Goal: Information Seeking & Learning: Find specific fact

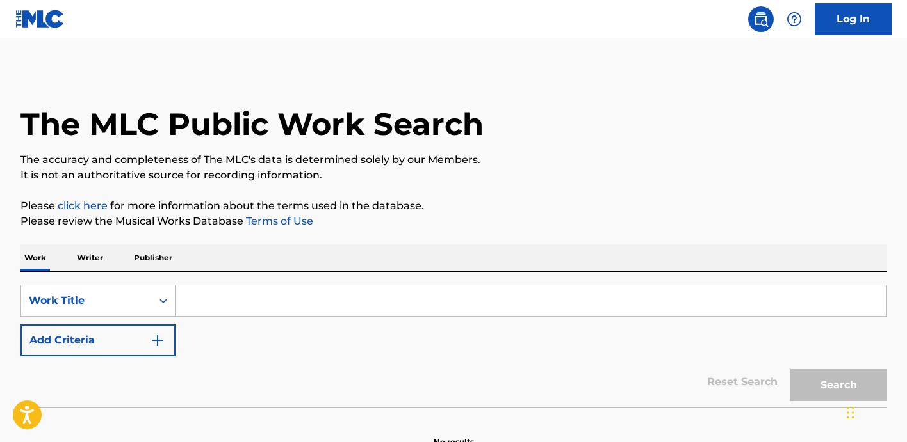
click at [274, 286] on input "Search Form" at bounding box center [530, 301] width 710 height 31
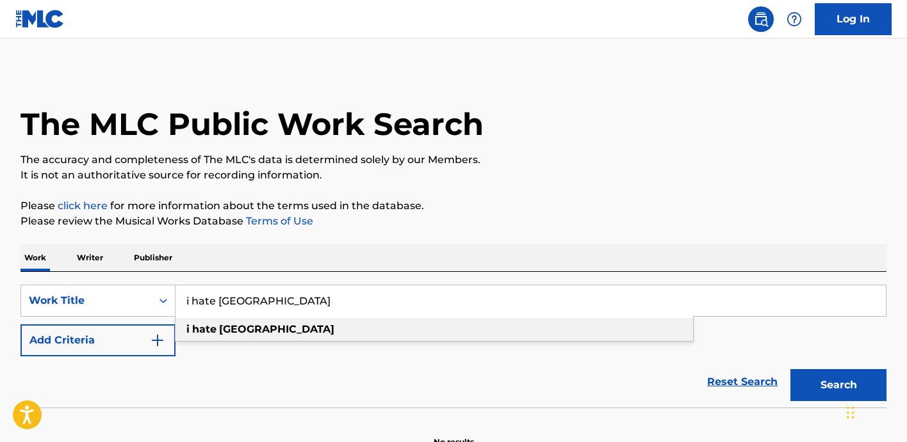
type input "i hate [GEOGRAPHIC_DATA]"
click at [277, 324] on div "i hate [GEOGRAPHIC_DATA]" at bounding box center [433, 329] width 517 height 23
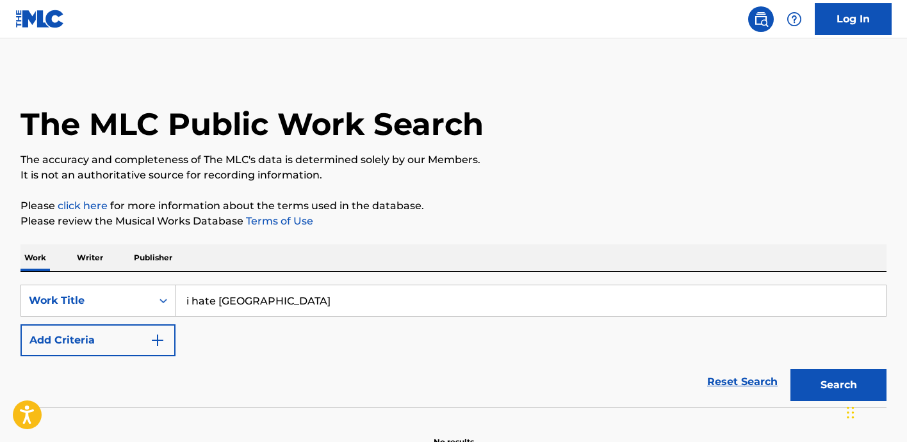
click at [170, 334] on button "Add Criteria" at bounding box center [97, 341] width 155 height 32
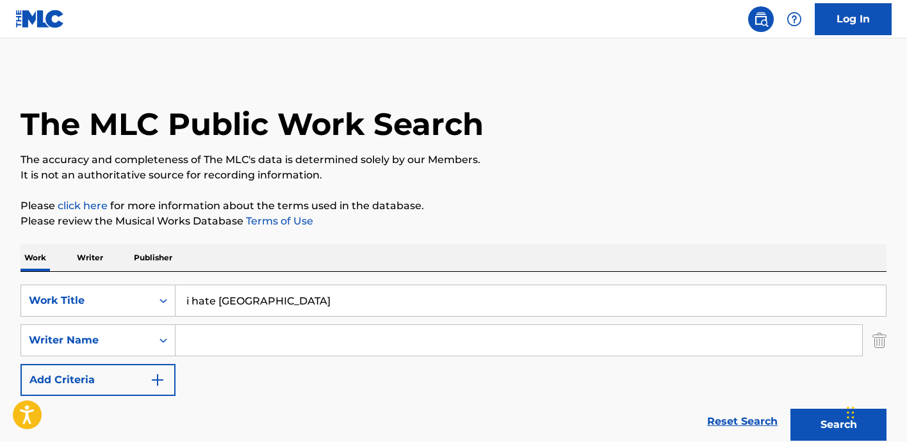
click at [206, 340] on input "Search Form" at bounding box center [518, 340] width 686 height 31
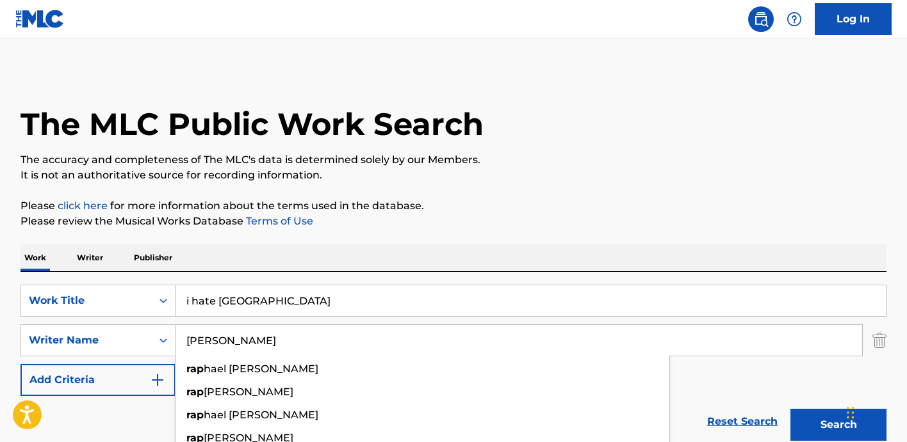
type input "[PERSON_NAME]"
click at [790, 409] on button "Search" at bounding box center [838, 425] width 96 height 32
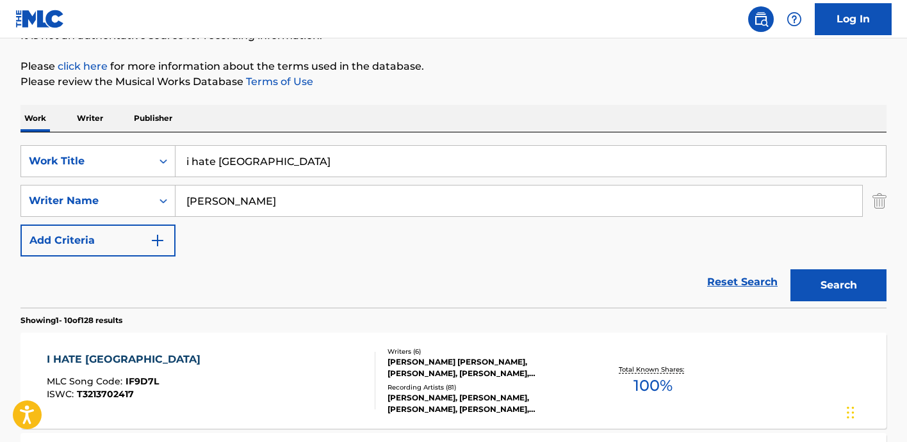
scroll to position [325, 0]
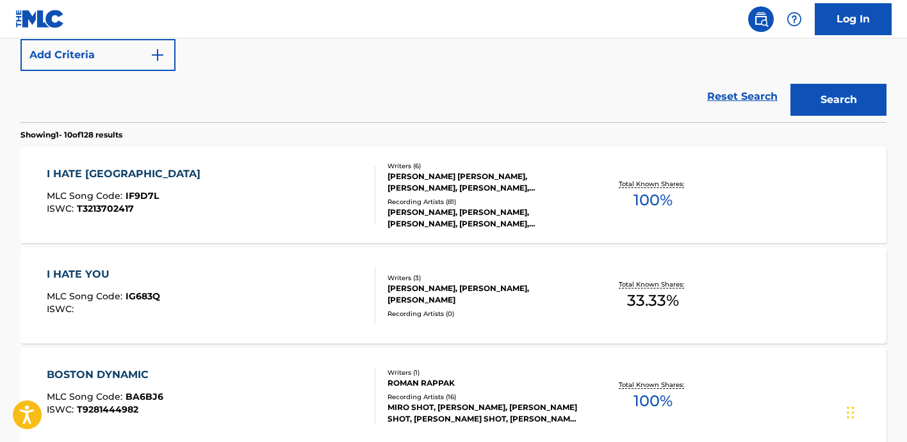
click at [289, 182] on div "I HATE BOSTON MLC Song Code : IF9D7L ISWC : T3213702417" at bounding box center [211, 195] width 329 height 58
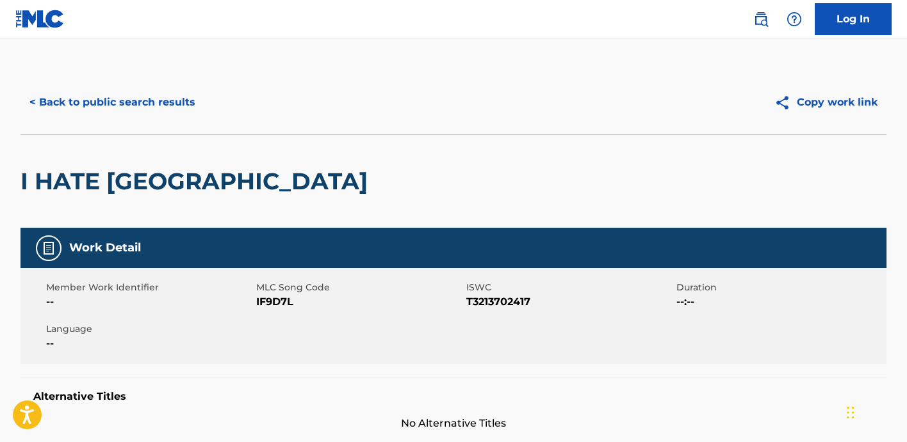
click at [126, 104] on button "< Back to public search results" at bounding box center [112, 102] width 184 height 32
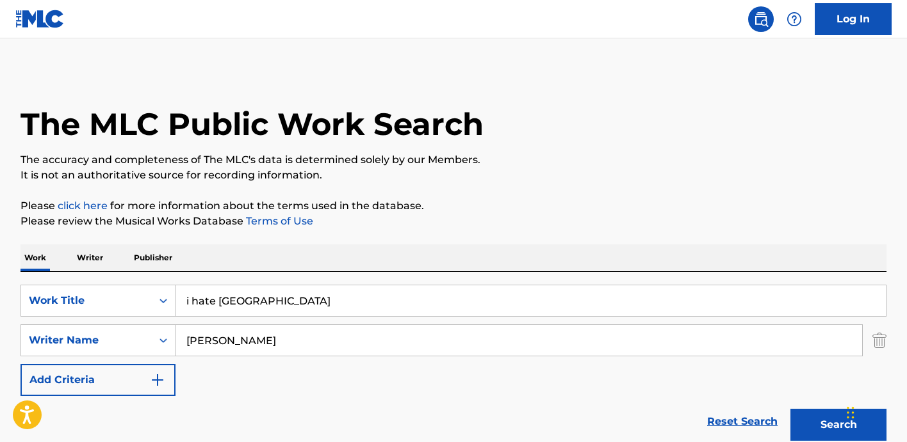
click at [308, 295] on input "i hate [GEOGRAPHIC_DATA]" at bounding box center [530, 301] width 710 height 31
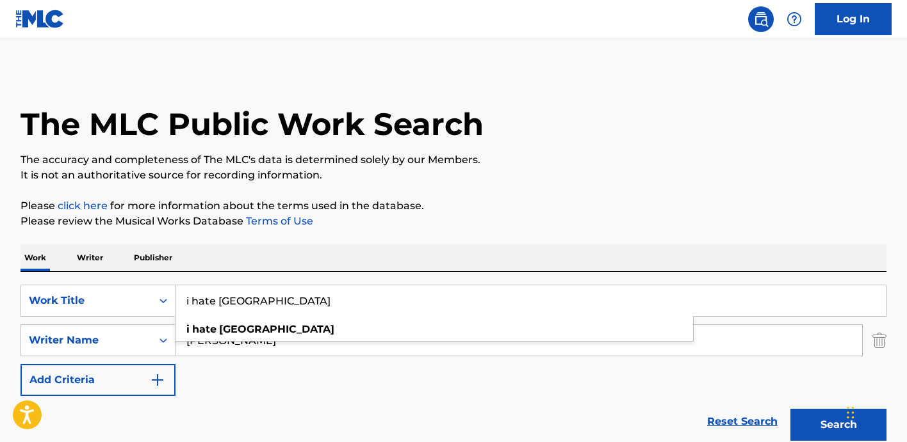
click at [308, 295] on input "i hate [GEOGRAPHIC_DATA]" at bounding box center [530, 301] width 710 height 31
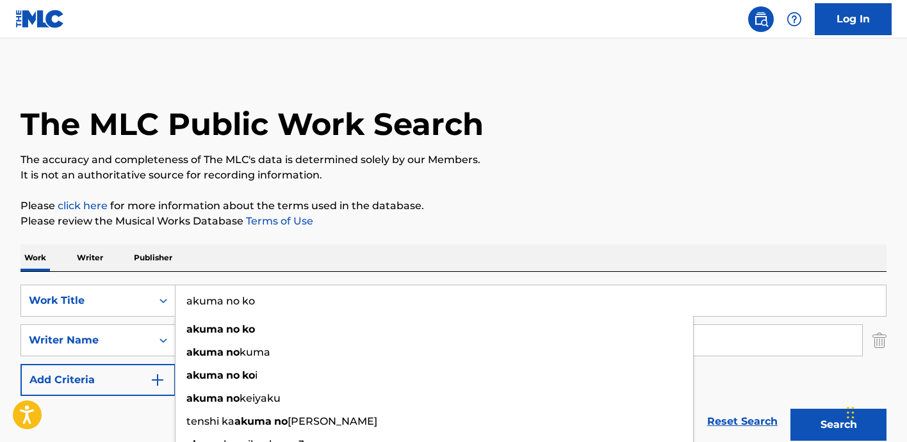
type input "akuma no ko"
click at [790, 409] on button "Search" at bounding box center [838, 425] width 96 height 32
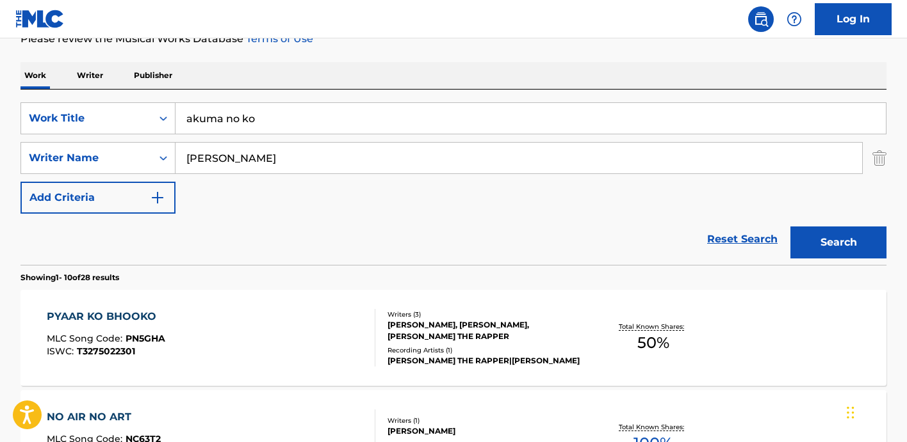
scroll to position [184, 0]
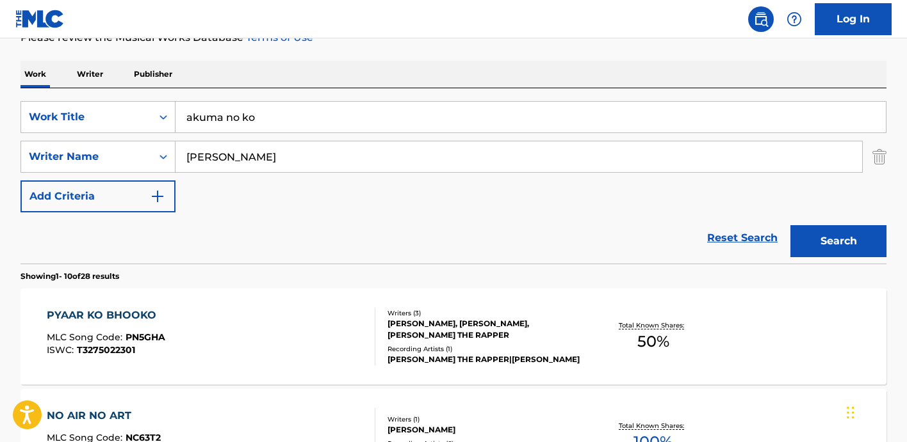
click at [286, 168] on input "[PERSON_NAME]" at bounding box center [518, 157] width 686 height 31
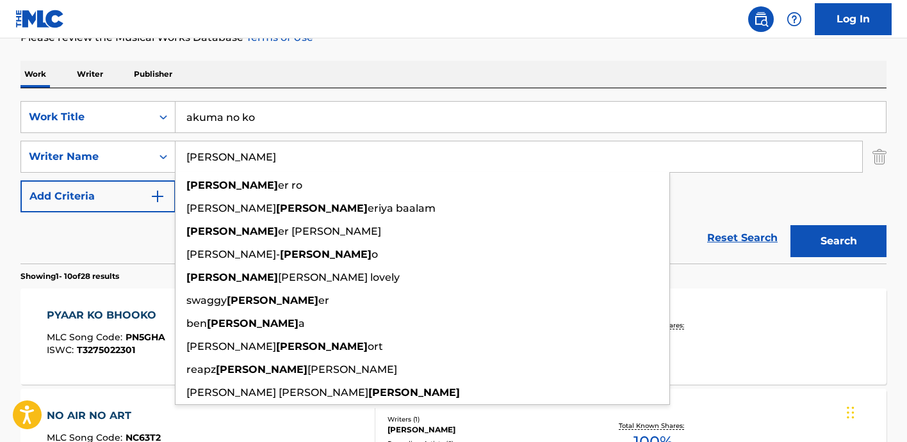
click at [286, 166] on input "[PERSON_NAME]" at bounding box center [518, 157] width 686 height 31
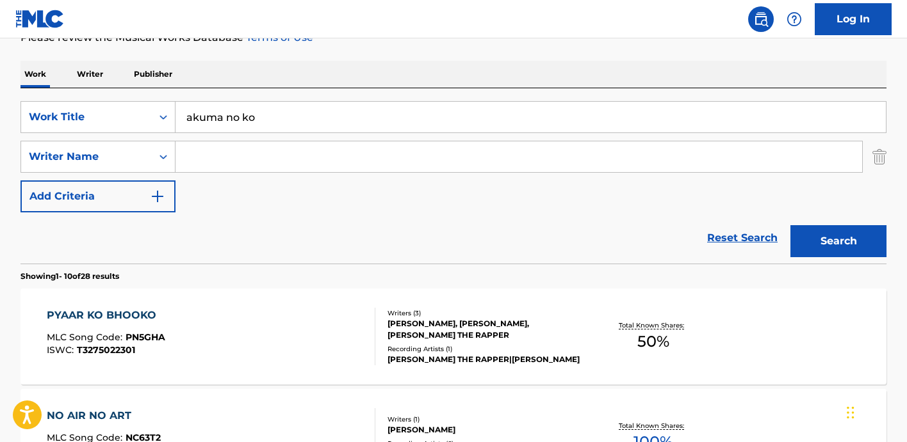
click at [790, 225] on button "Search" at bounding box center [838, 241] width 96 height 32
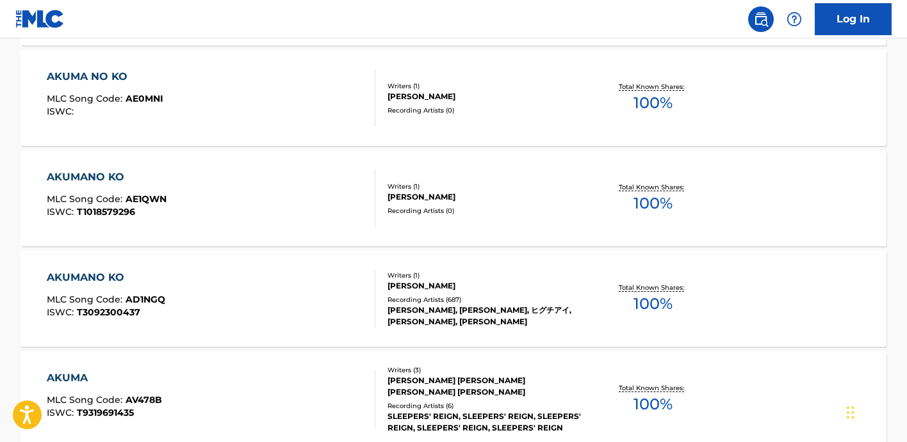
scroll to position [627, 0]
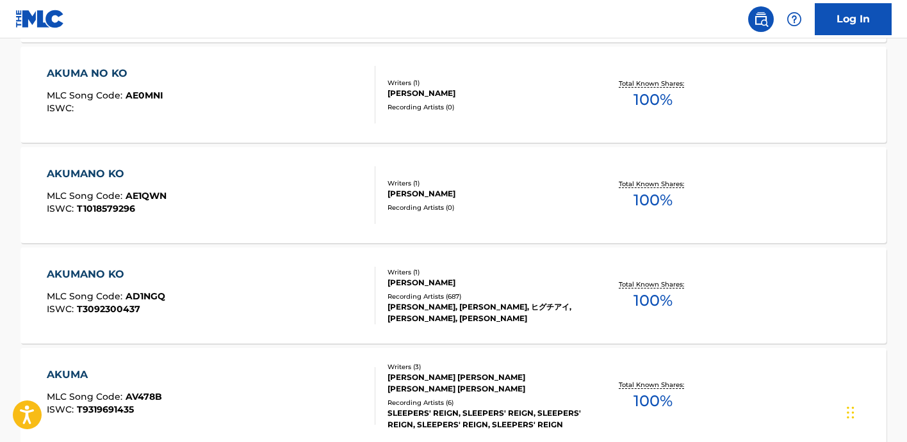
click at [567, 278] on div "[PERSON_NAME]" at bounding box center [483, 283] width 193 height 12
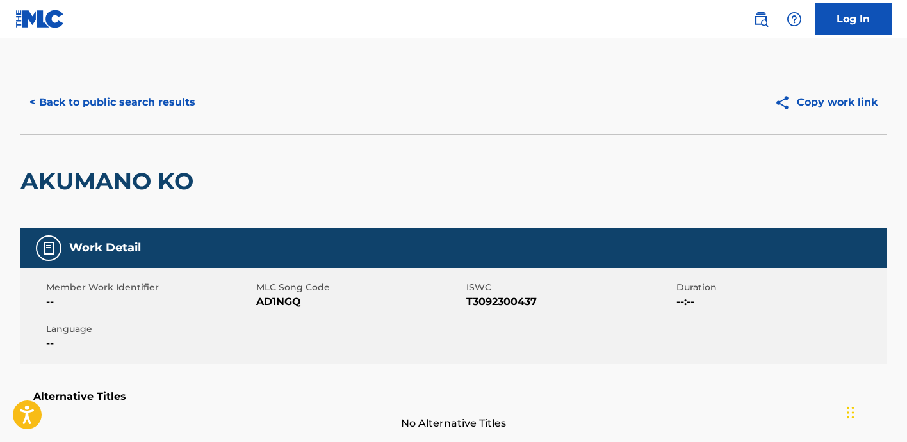
click at [151, 105] on button "< Back to public search results" at bounding box center [112, 102] width 184 height 32
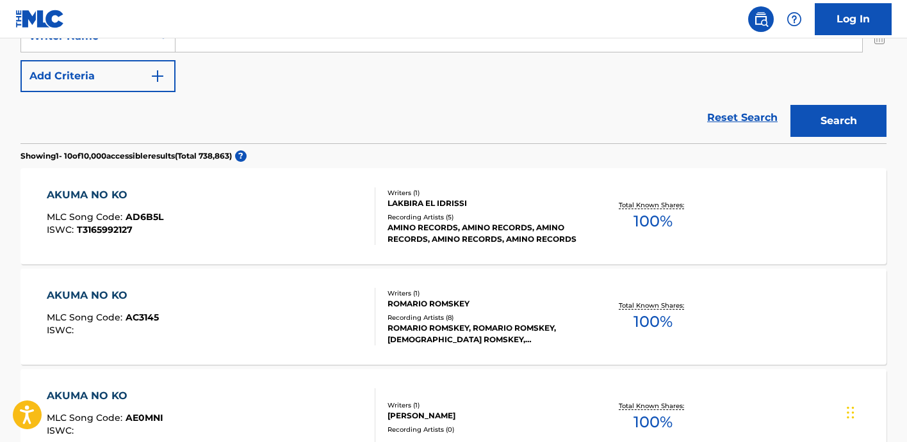
scroll to position [174, 0]
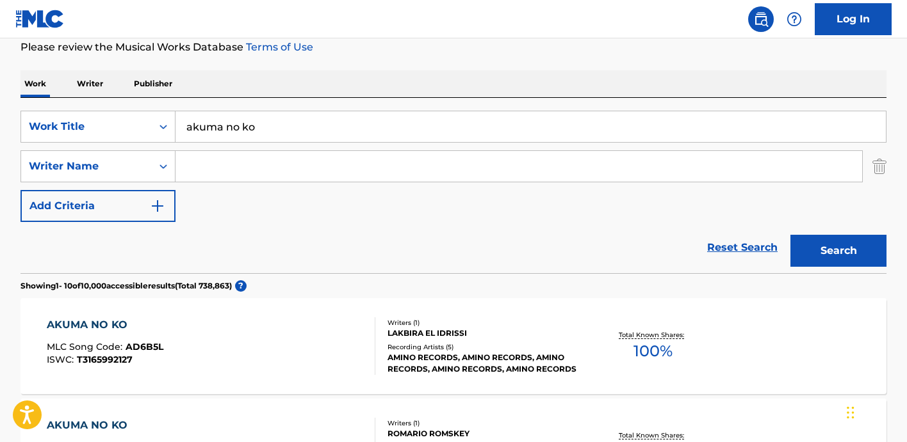
click at [247, 124] on input "akuma no ko" at bounding box center [530, 126] width 710 height 31
type input "just you, not now"
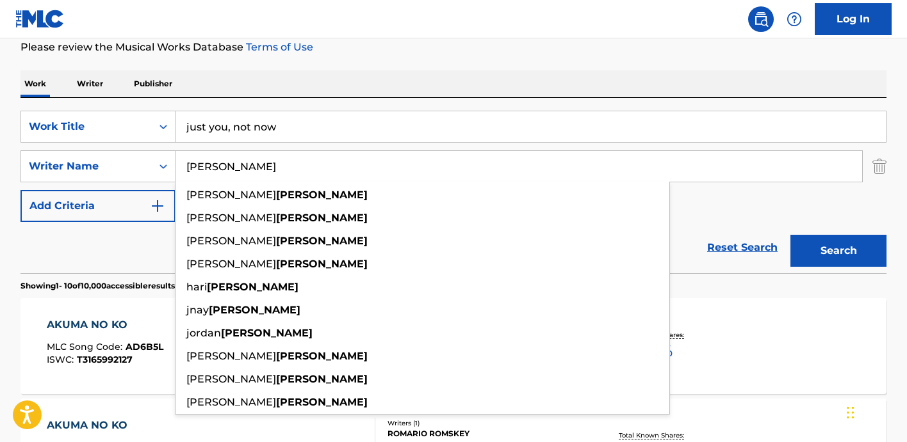
type input "[PERSON_NAME]"
click at [790, 235] on button "Search" at bounding box center [838, 251] width 96 height 32
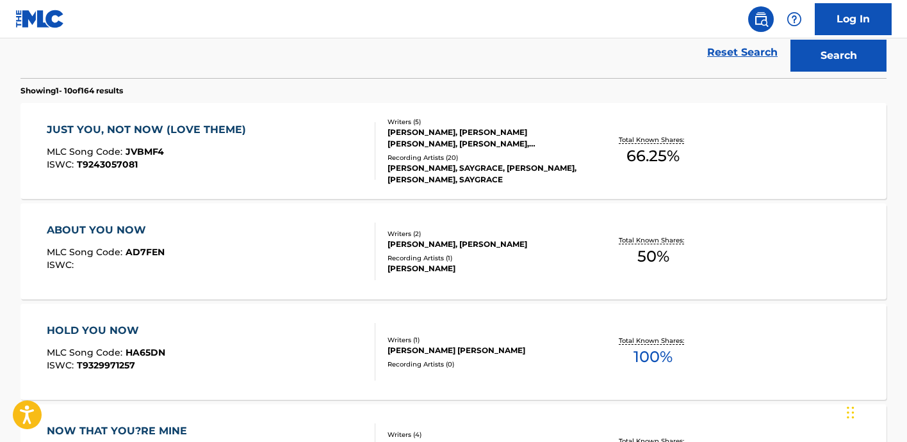
scroll to position [424, 0]
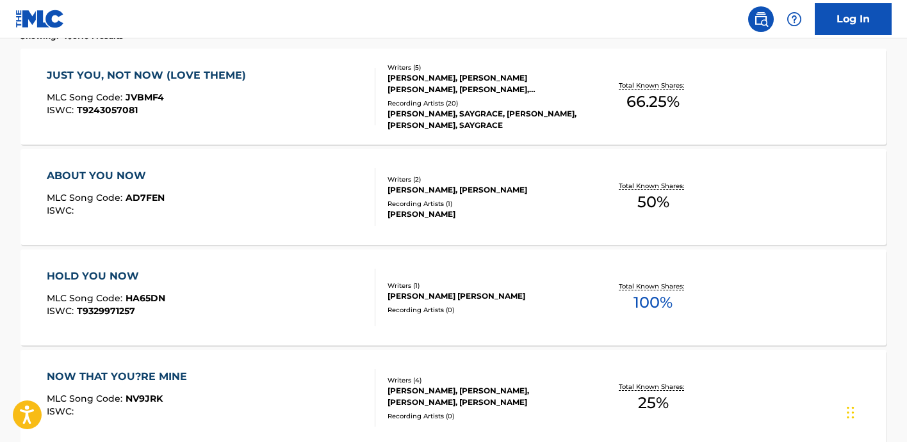
click at [320, 118] on div "JUST YOU, NOT NOW (LOVE THEME) MLC Song Code : JVBMF4 ISWC : T9243057081" at bounding box center [211, 97] width 329 height 58
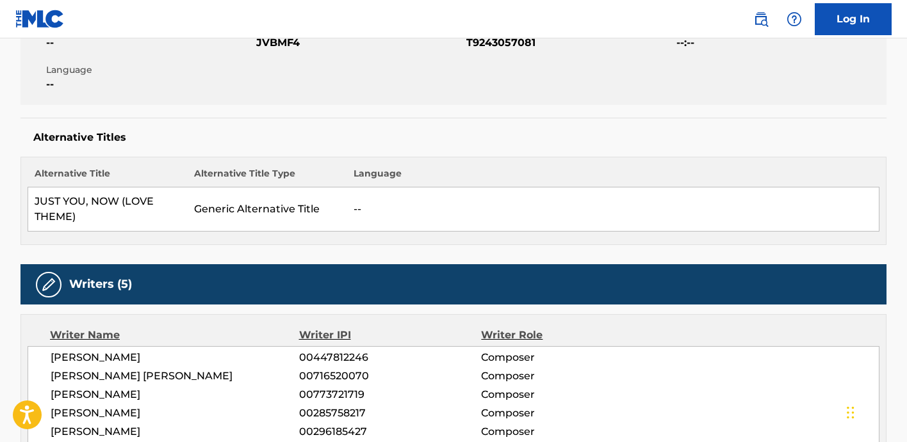
scroll to position [281, 0]
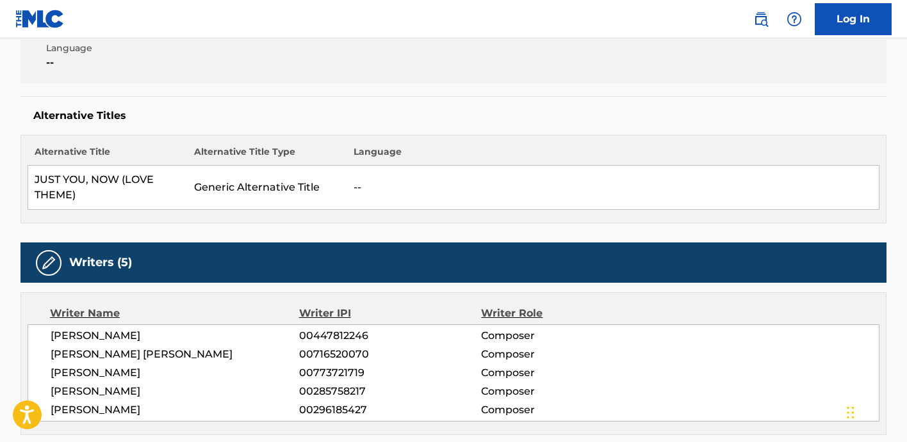
click at [439, 109] on h5 "Alternative Titles" at bounding box center [453, 115] width 840 height 13
